Goal: Transaction & Acquisition: Purchase product/service

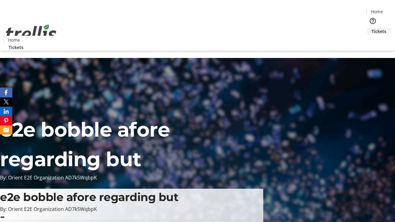
click at [371, 28] on span "Tickets" at bounding box center [378, 31] width 15 height 6
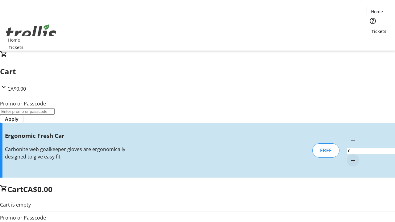
click at [349, 157] on mat-icon "Increment by one" at bounding box center [352, 160] width 7 height 7
type input "1"
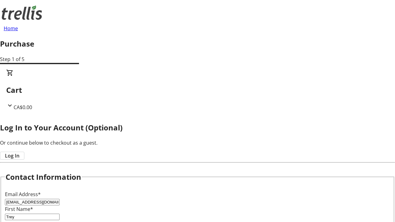
scroll to position [61, 0]
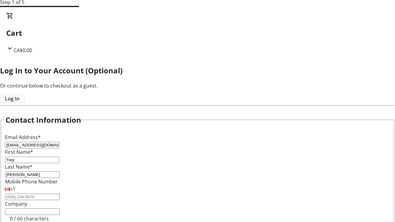
type input "[PERSON_NAME]"
